Goal: Task Accomplishment & Management: Manage account settings

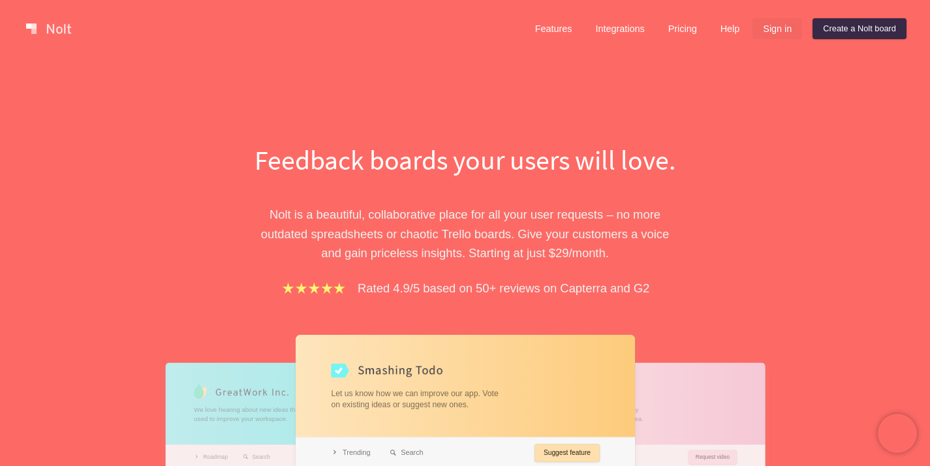
click at [766, 29] on link "Sign in" at bounding box center [778, 28] width 50 height 21
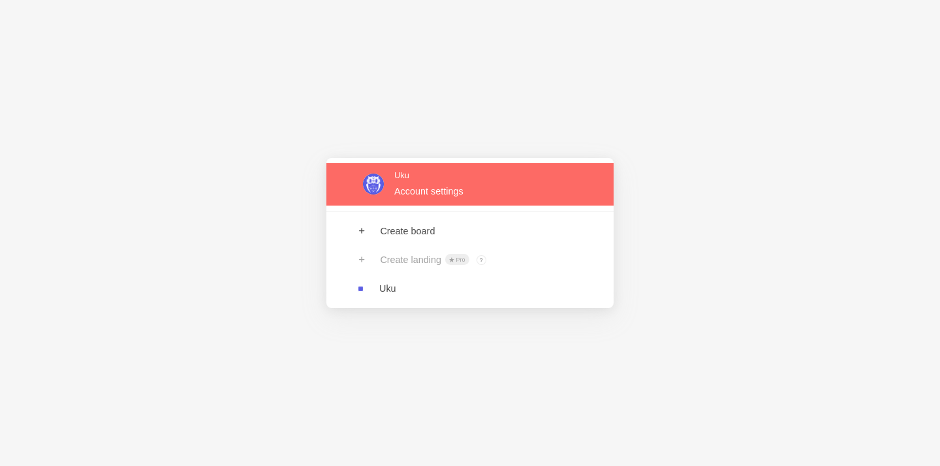
click at [402, 197] on link at bounding box center [469, 184] width 287 height 42
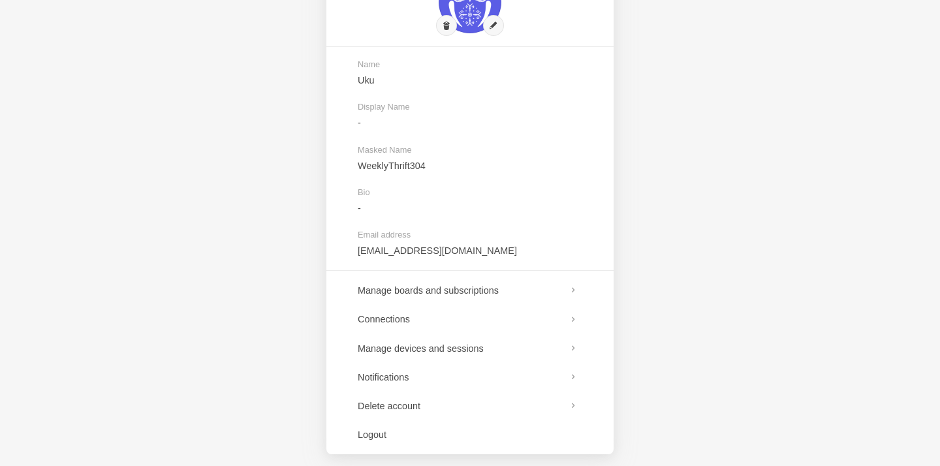
scroll to position [104, 0]
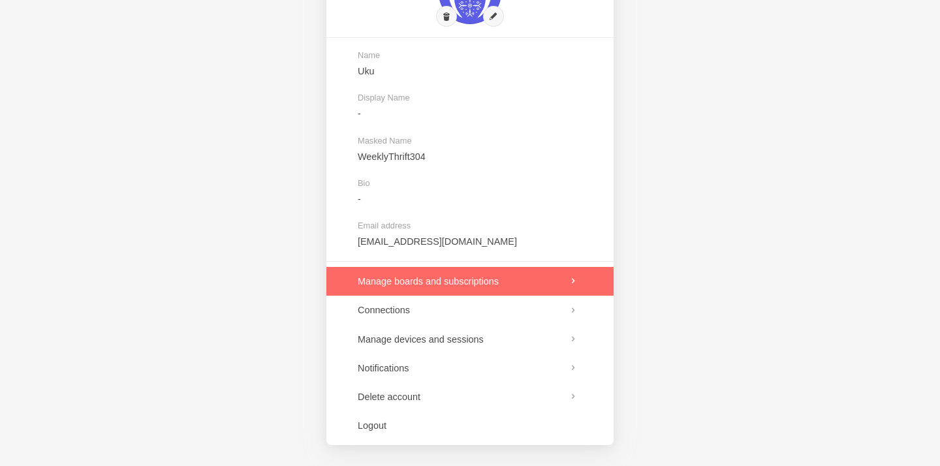
click at [523, 279] on link at bounding box center [469, 281] width 287 height 29
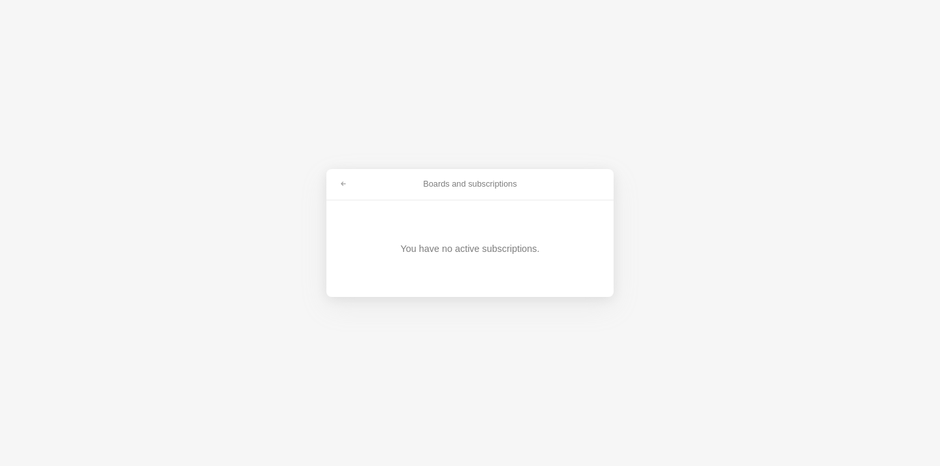
click at [473, 123] on div "Boards and subscriptions You have no active subscriptions." at bounding box center [470, 233] width 940 height 466
